Goal: Navigation & Orientation: Understand site structure

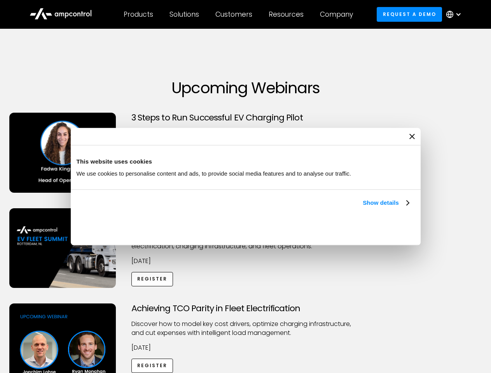
click at [363, 208] on link "Show details" at bounding box center [386, 202] width 46 height 9
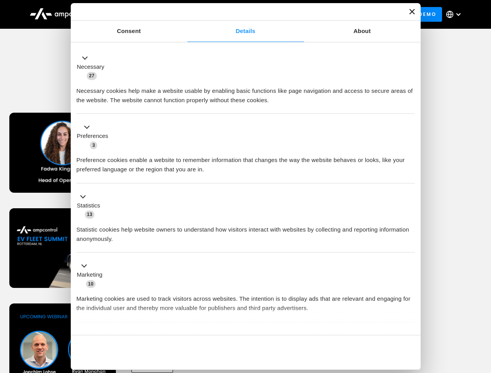
click at [410, 322] on ul "Necessary 27 Necessary cookies help make a website usable by enabling basic fun…" at bounding box center [245, 205] width 345 height 320
click at [482, 313] on div "Achieving TCO Parity in Fleet Electrification Discover how to model key cost dr…" at bounding box center [246, 365] width 488 height 122
click at [239, 14] on div "Customers" at bounding box center [233, 14] width 37 height 9
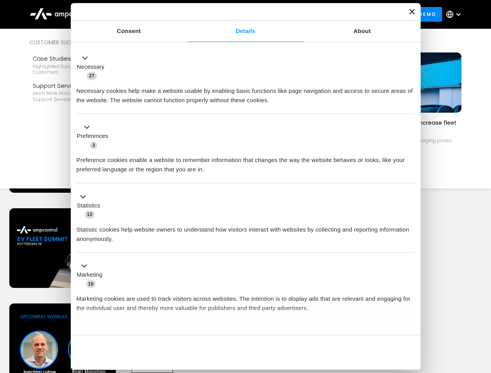
click at [138, 14] on div "Products" at bounding box center [139, 14] width 30 height 9
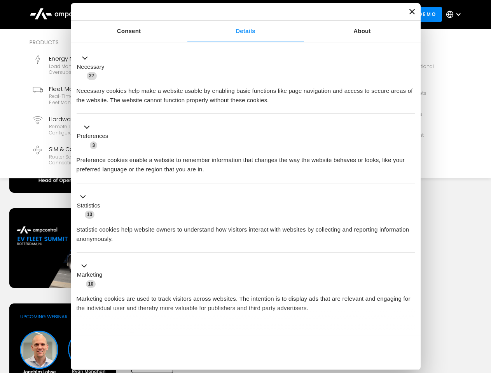
click at [185, 14] on div "Solutions" at bounding box center [184, 14] width 30 height 9
click at [235, 14] on div "Customers" at bounding box center [233, 14] width 37 height 9
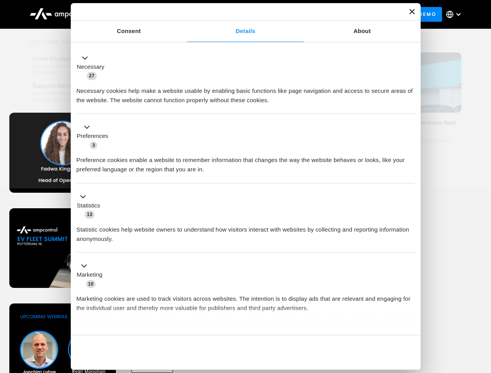
click at [288, 14] on div "Resources" at bounding box center [286, 14] width 35 height 9
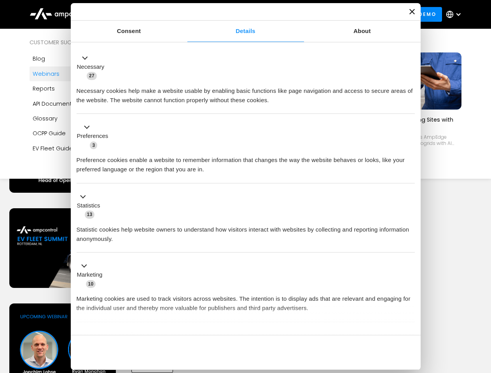
click at [339, 14] on div "Company" at bounding box center [336, 14] width 33 height 9
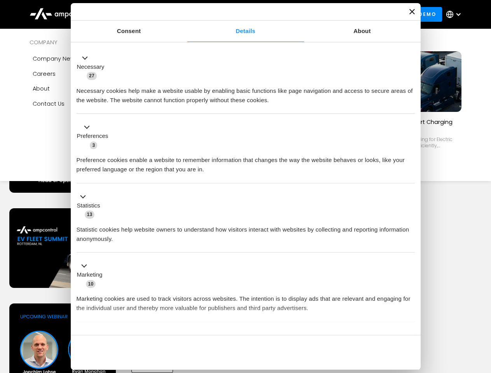
click at [455, 14] on div at bounding box center [458, 14] width 6 height 6
